Goal: Transaction & Acquisition: Subscribe to service/newsletter

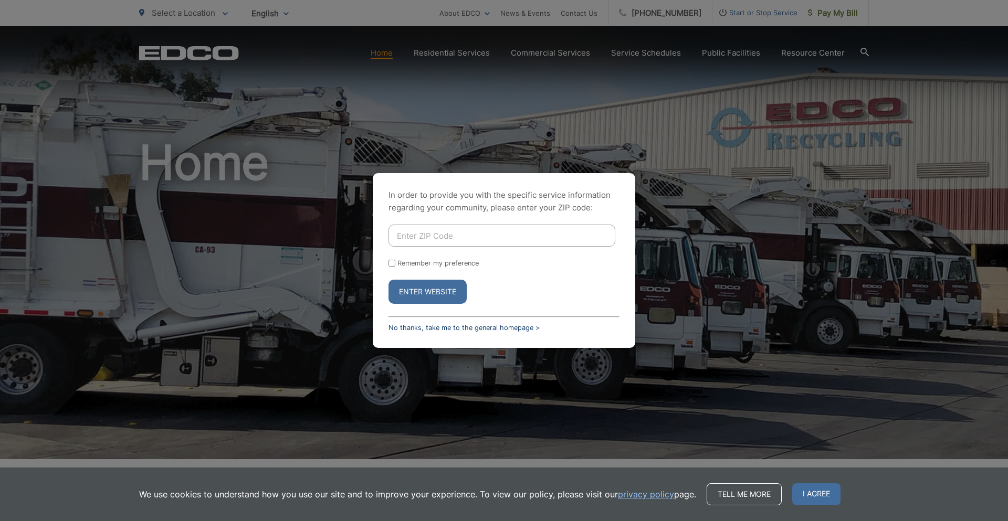
click at [452, 326] on link "No thanks, take me to the general homepage >" at bounding box center [464, 328] width 151 height 8
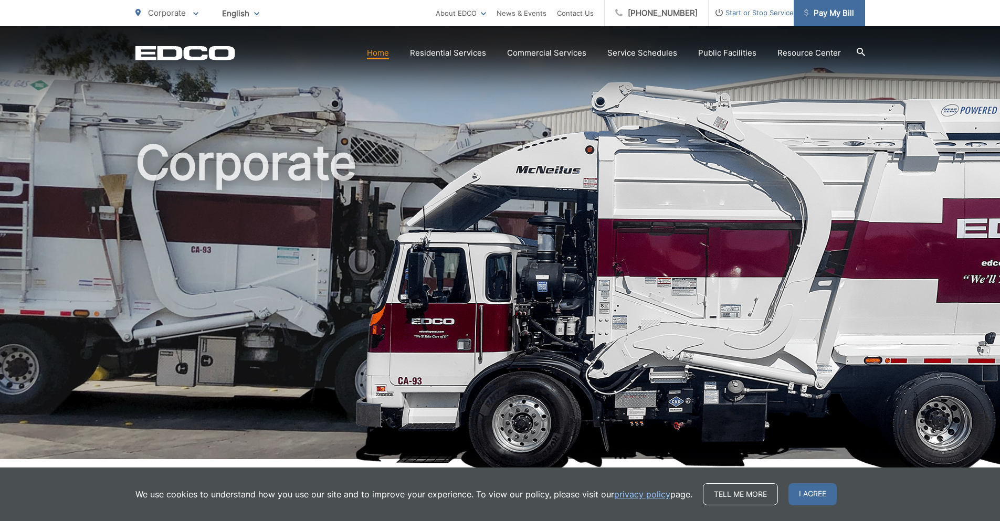
click at [843, 5] on link "Pay My Bill" at bounding box center [829, 13] width 71 height 26
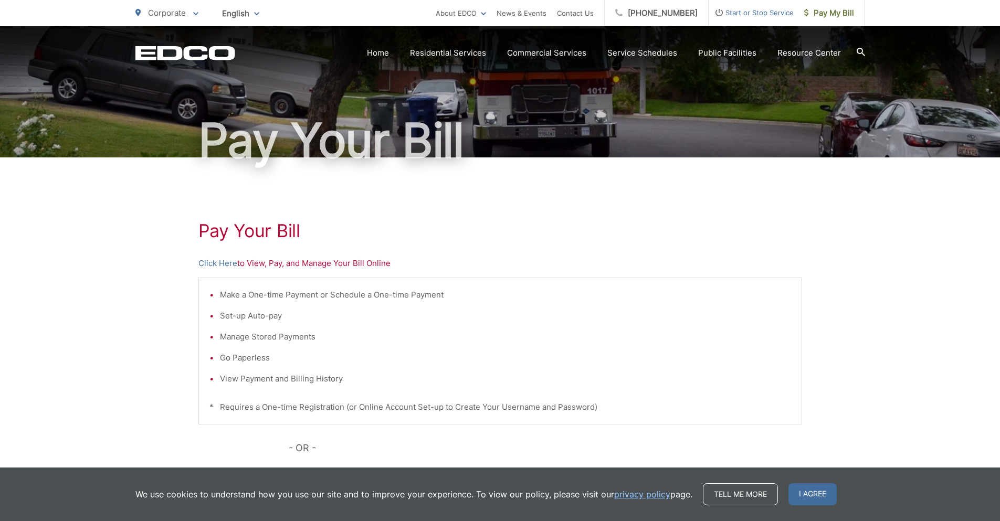
scroll to position [105, 0]
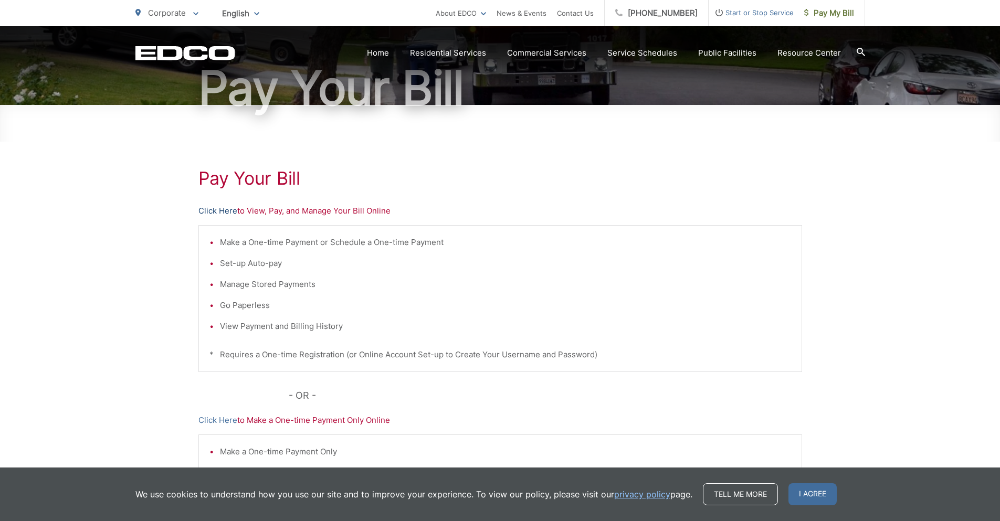
click at [219, 207] on link "Click Here" at bounding box center [217, 211] width 39 height 13
